Goal: Task Accomplishment & Management: Manage account settings

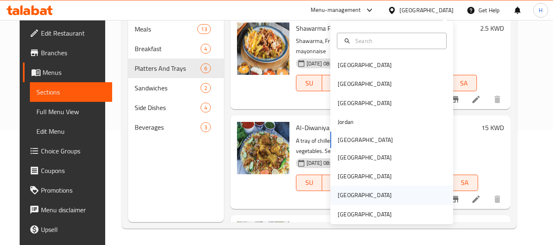
scroll to position [345, 0]
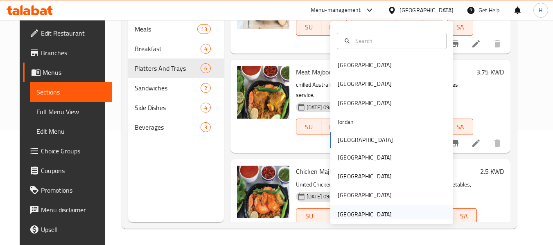
click at [355, 218] on div "[GEOGRAPHIC_DATA]" at bounding box center [365, 214] width 54 height 9
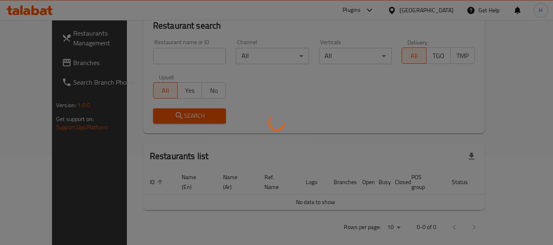
scroll to position [115, 0]
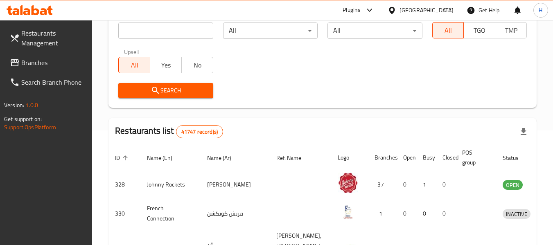
click at [140, 24] on input "search" at bounding box center [165, 31] width 95 height 16
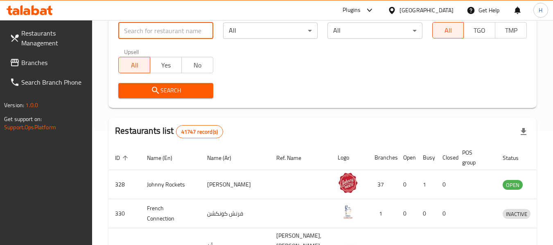
paste input "778103"
type input "778103"
click button "Search" at bounding box center [165, 90] width 95 height 15
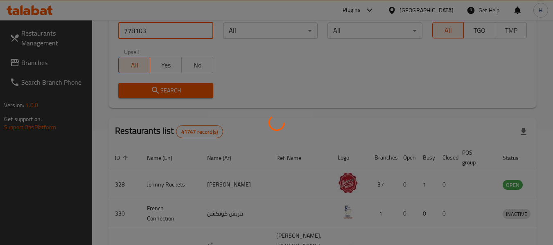
scroll to position [89, 0]
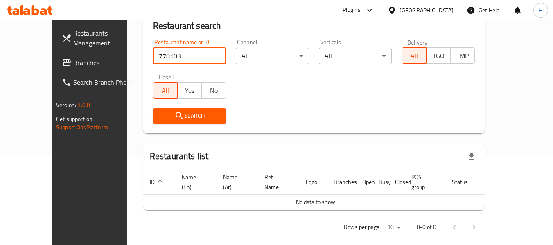
click at [73, 61] on span "Branches" at bounding box center [105, 63] width 65 height 10
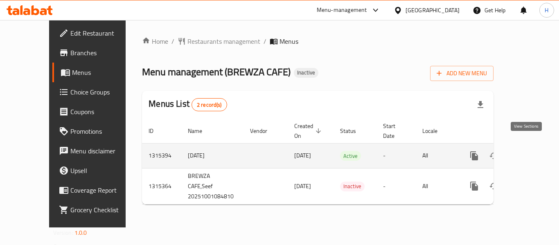
click at [529, 151] on icon "enhanced table" at bounding box center [534, 156] width 10 height 10
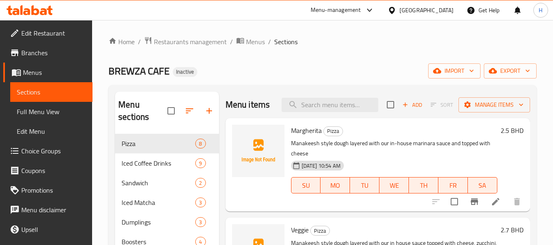
click at [458, 62] on div "Home / Restaurants management / Menus / Sections BREWZA CAFE Inactive import ex…" at bounding box center [323, 189] width 428 height 307
click at [457, 64] on button "import" at bounding box center [454, 70] width 52 height 15
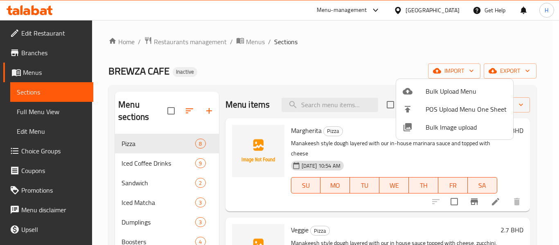
click at [439, 131] on span "Bulk Image upload" at bounding box center [466, 127] width 81 height 10
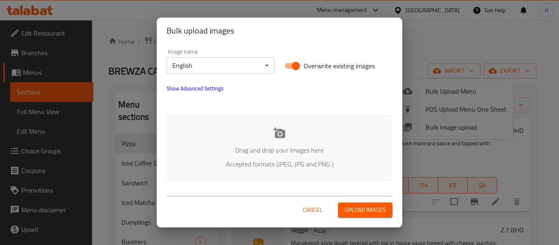
click at [222, 151] on p "Drag and drop your images here" at bounding box center [279, 150] width 201 height 10
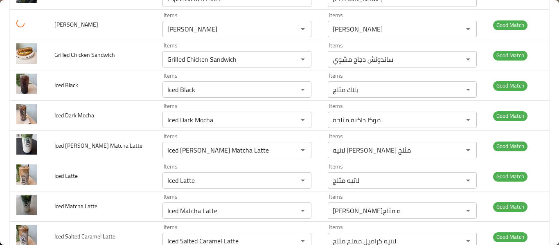
scroll to position [957, 0]
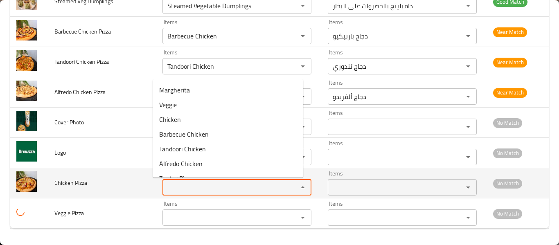
click at [166, 191] on Pizza "Items" at bounding box center [225, 187] width 120 height 11
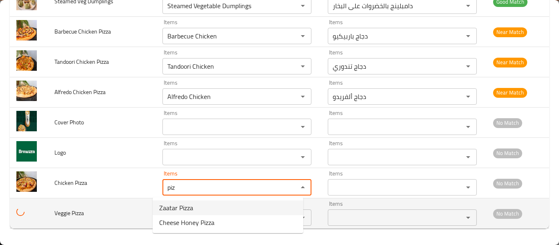
type Pizza "piz"
click at [60, 210] on span "Veggie Pizza" at bounding box center [68, 213] width 29 height 11
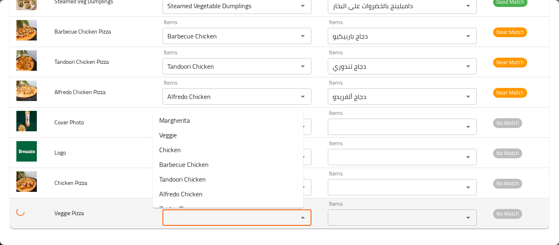
click at [181, 221] on Pizza "Items" at bounding box center [225, 217] width 120 height 11
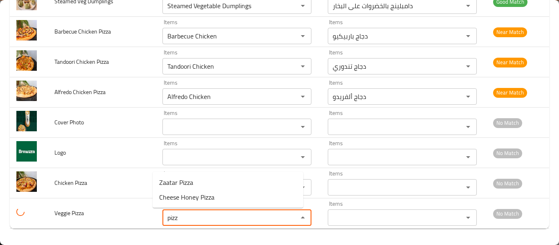
type Pizza "pizz"
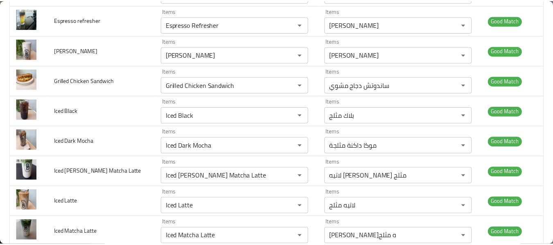
scroll to position [0, 0]
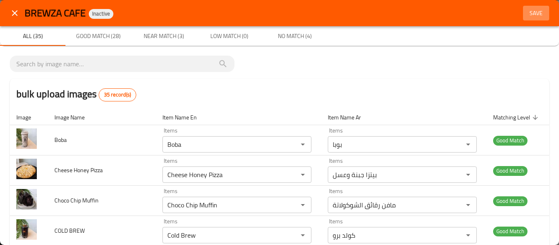
click at [536, 16] on span "Save" at bounding box center [537, 13] width 20 height 10
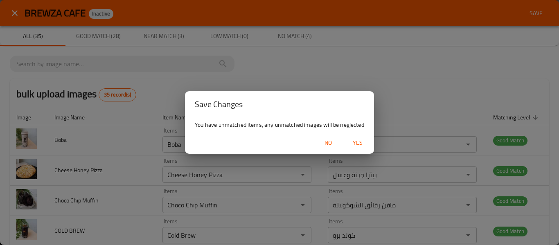
click at [357, 141] on span "Yes" at bounding box center [358, 143] width 20 height 10
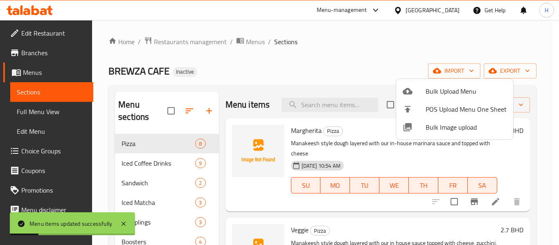
click at [70, 118] on div at bounding box center [279, 122] width 559 height 245
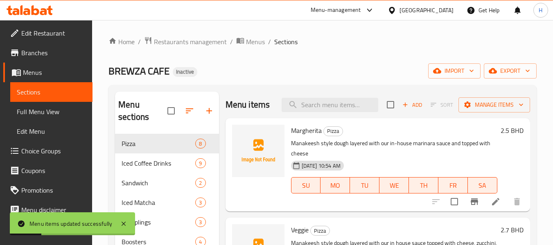
click at [36, 113] on span "Full Menu View" at bounding box center [51, 112] width 69 height 10
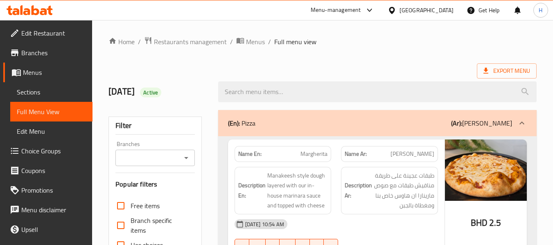
click at [446, 9] on div "[GEOGRAPHIC_DATA]" at bounding box center [427, 10] width 54 height 9
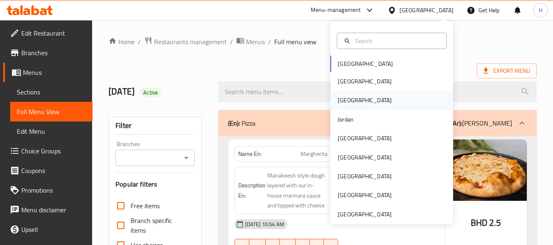
click at [331, 101] on div "[GEOGRAPHIC_DATA]" at bounding box center [364, 100] width 67 height 19
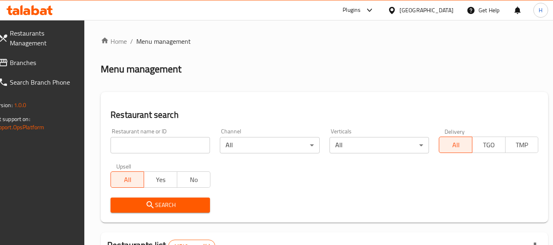
click at [30, 58] on span "Branches" at bounding box center [42, 63] width 65 height 10
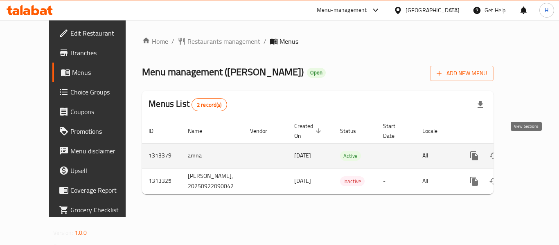
click at [524, 147] on link "enhanced table" at bounding box center [534, 156] width 20 height 20
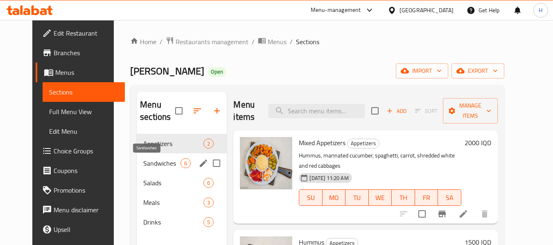
drag, startPoint x: 135, startPoint y: 165, endPoint x: 148, endPoint y: 164, distance: 12.8
click at [143, 165] on span "Sandwiches" at bounding box center [161, 163] width 37 height 10
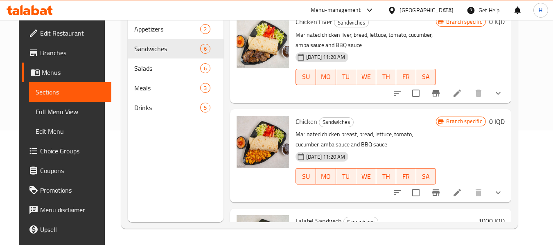
scroll to position [218, 0]
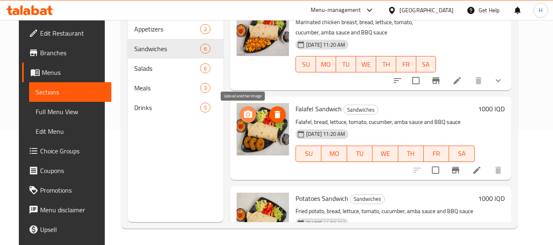
click at [248, 113] on icon "upload picture" at bounding box center [248, 115] width 10 height 10
